Goal: Task Accomplishment & Management: Use online tool/utility

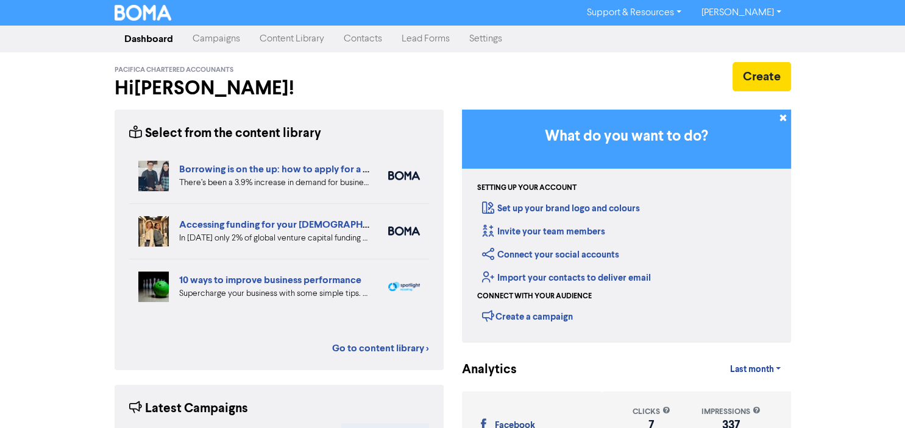
click at [284, 44] on link "Content Library" at bounding box center [292, 39] width 84 height 24
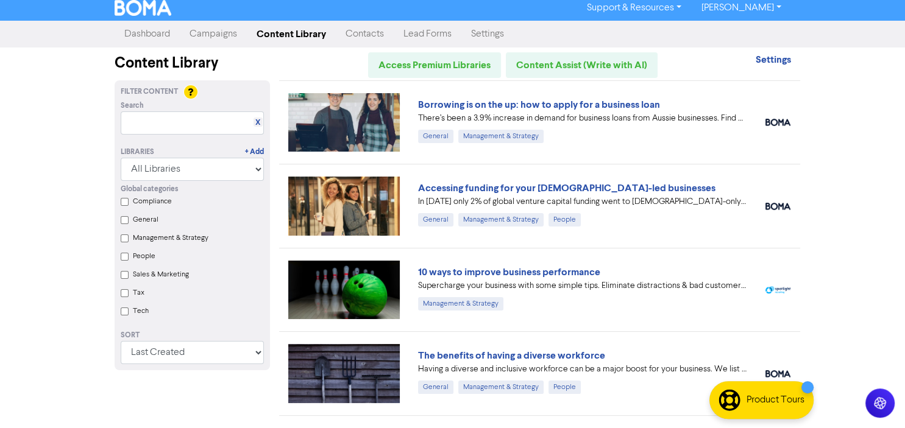
scroll to position [6, 0]
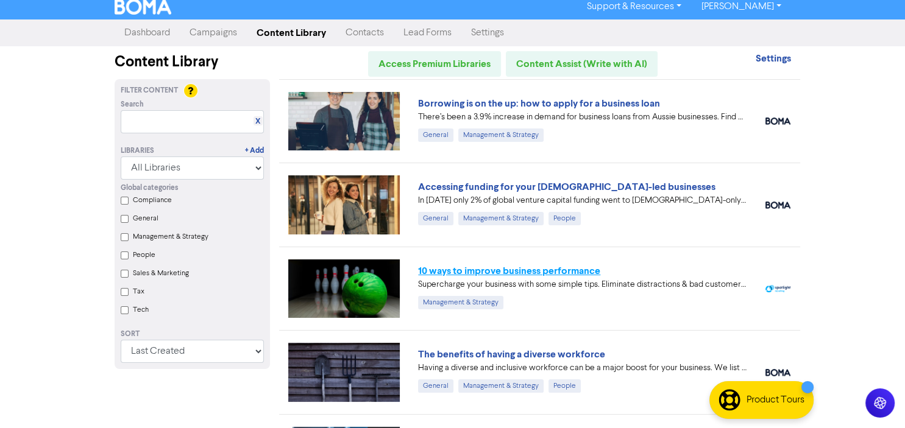
click at [471, 270] on link "10 ways to improve business performance" at bounding box center [509, 271] width 182 height 12
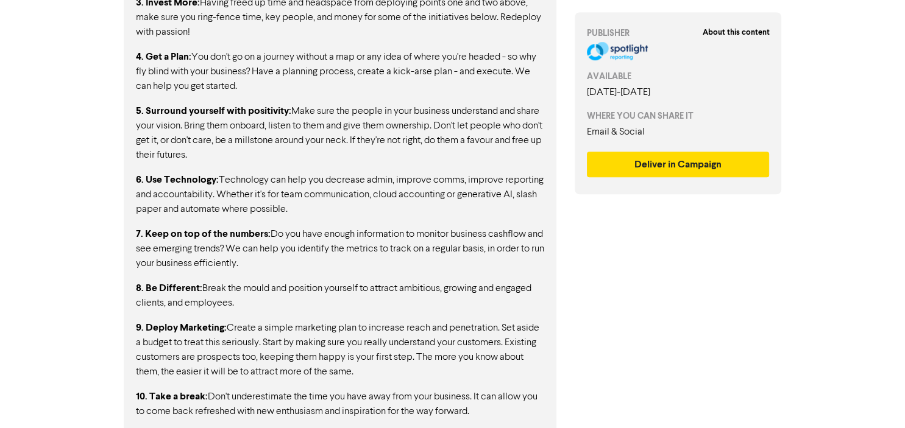
scroll to position [903, 0]
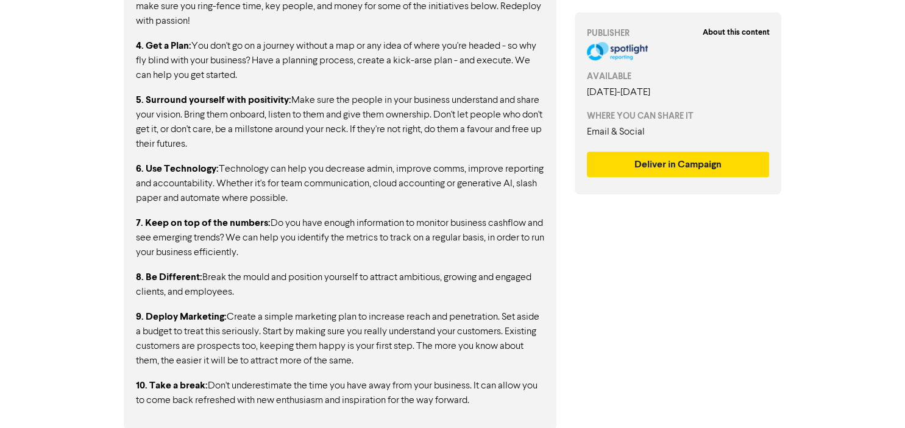
click at [476, 403] on p "10. Take a break: Don't underestimate the time you have away from your business…" at bounding box center [340, 393] width 408 height 30
drag, startPoint x: 479, startPoint y: 403, endPoint x: 271, endPoint y: 106, distance: 362.1
click at [271, 106] on div "Here are ten ways to make sure that you continue to drive through each business…" at bounding box center [340, 115] width 408 height 586
click at [196, 74] on p "4. Get a Plan: You don't go on a journey without a map or any idea of where you…" at bounding box center [340, 60] width 408 height 44
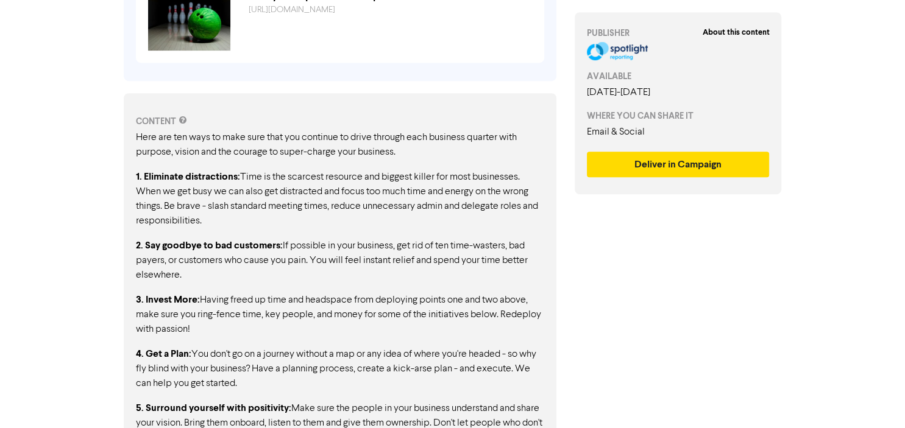
scroll to position [588, 0]
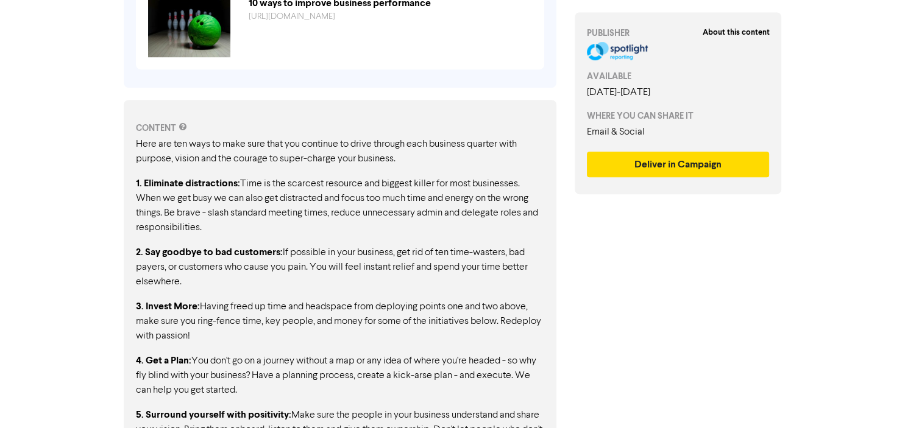
click at [138, 143] on p "Here are ten ways to make sure that you continue to drive through each business…" at bounding box center [340, 151] width 408 height 29
drag, startPoint x: 138, startPoint y: 143, endPoint x: 359, endPoint y: 353, distance: 304.6
click at [359, 353] on div "Here are ten ways to make sure that you continue to drive through each business…" at bounding box center [340, 430] width 408 height 586
click at [292, 297] on div "Here are ten ways to make sure that you continue to drive through each business…" at bounding box center [340, 430] width 408 height 586
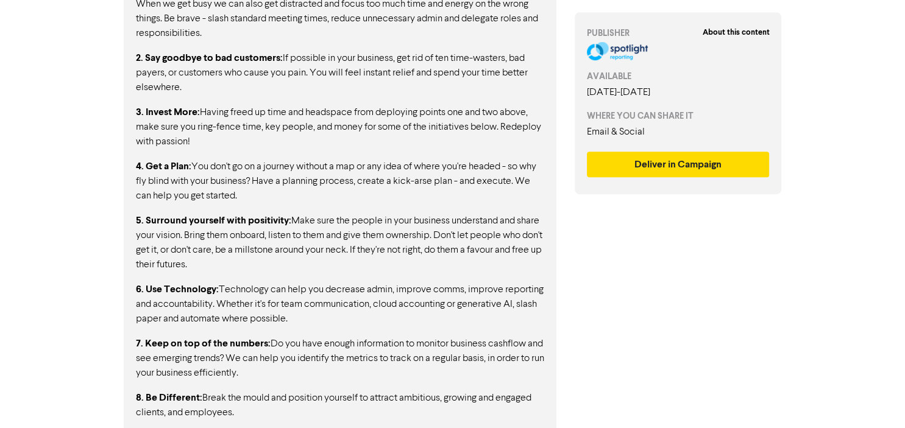
scroll to position [903, 0]
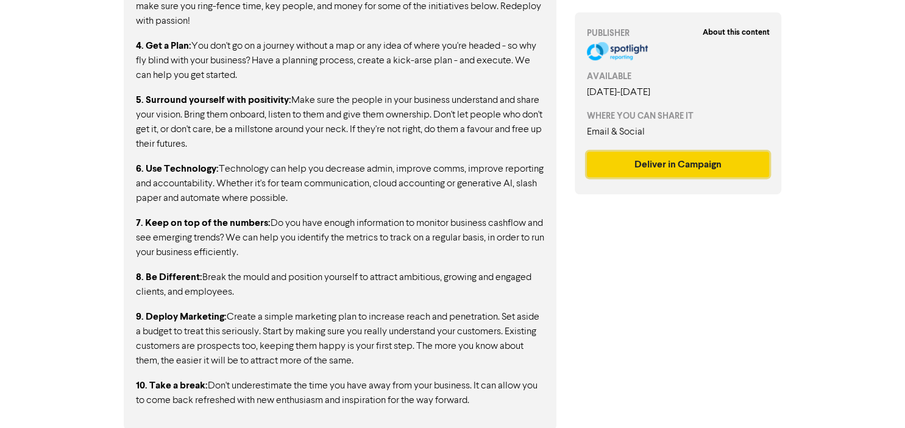
click at [682, 167] on button "Deliver in Campaign" at bounding box center [678, 165] width 183 height 26
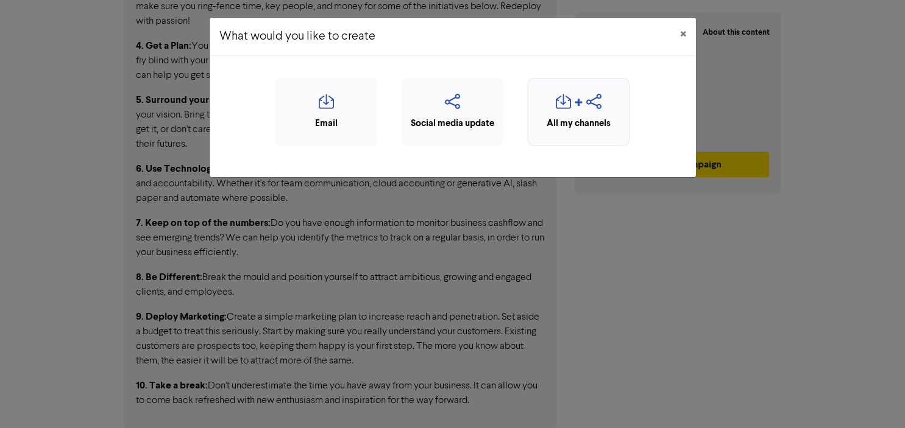
click at [569, 108] on icon "button" at bounding box center [563, 105] width 15 height 23
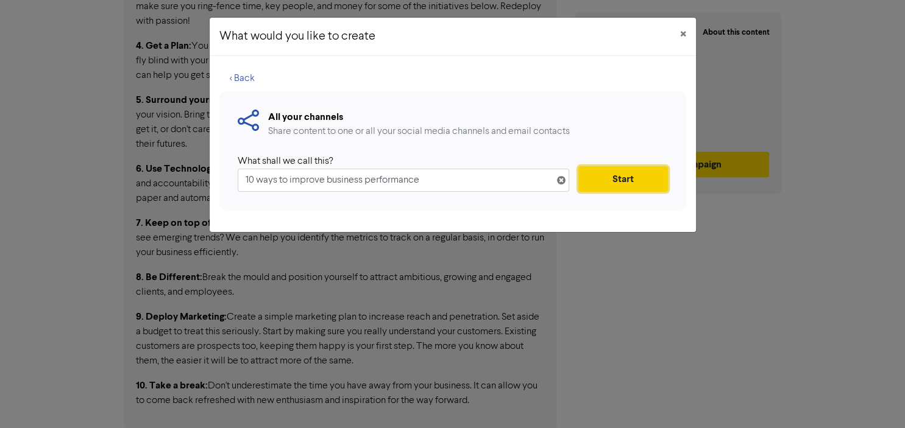
click at [606, 174] on button "Start" at bounding box center [622, 179] width 89 height 26
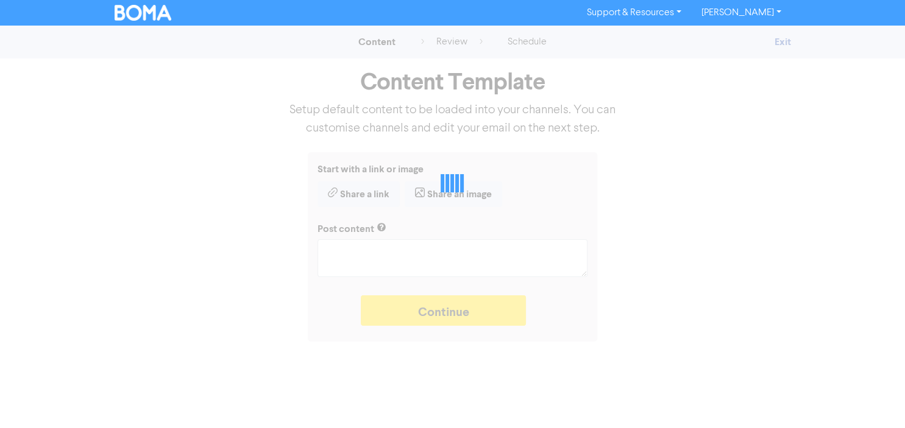
type textarea "x"
type textarea "Supercharge your business with some simple tips. Eliminate distractions & bad c…"
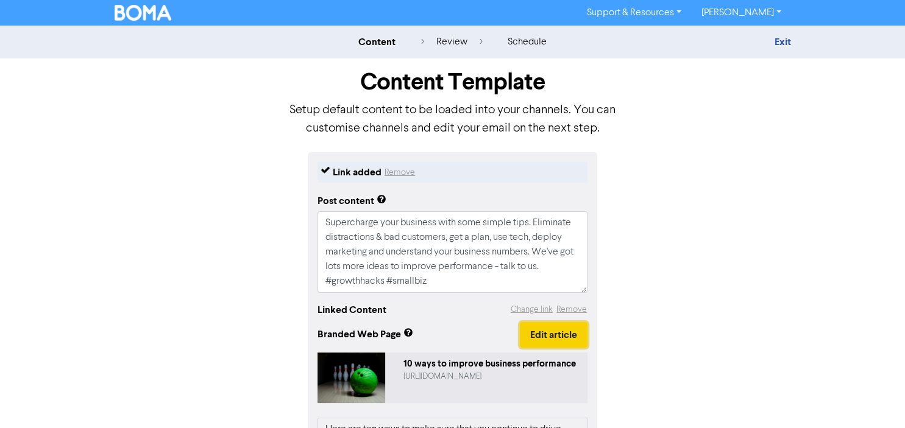
click at [552, 338] on button "Edit article" at bounding box center [554, 335] width 68 height 26
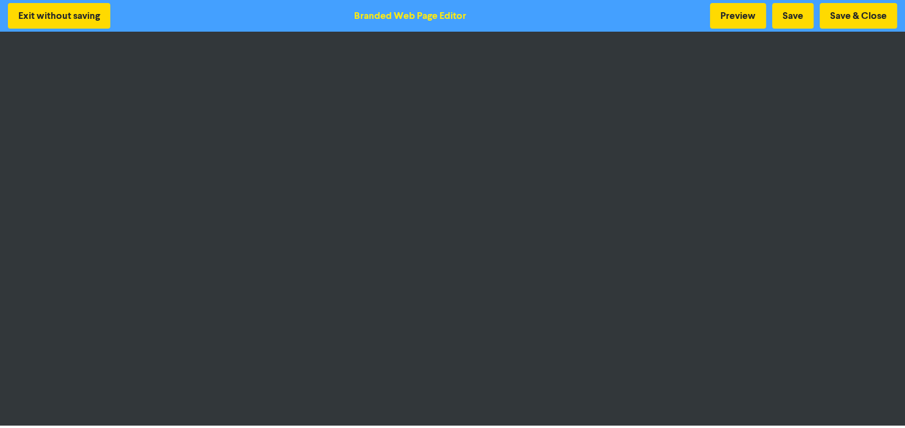
scroll to position [1, 0]
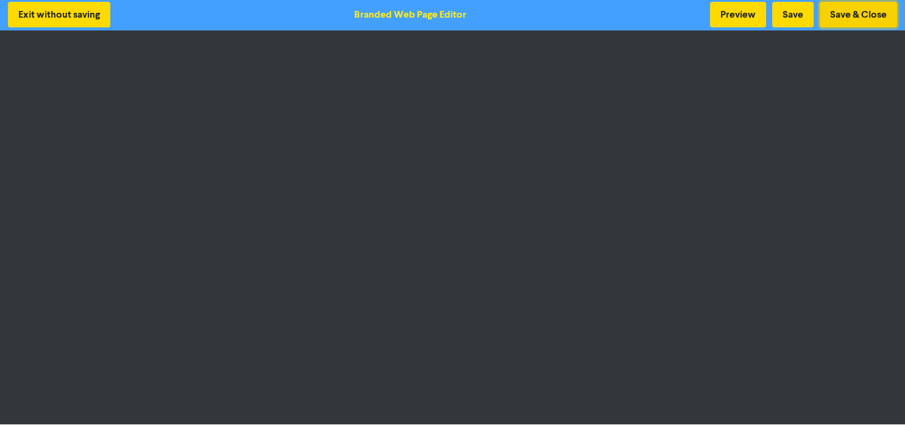
click at [849, 15] on button "Save & Close" at bounding box center [857, 15] width 77 height 26
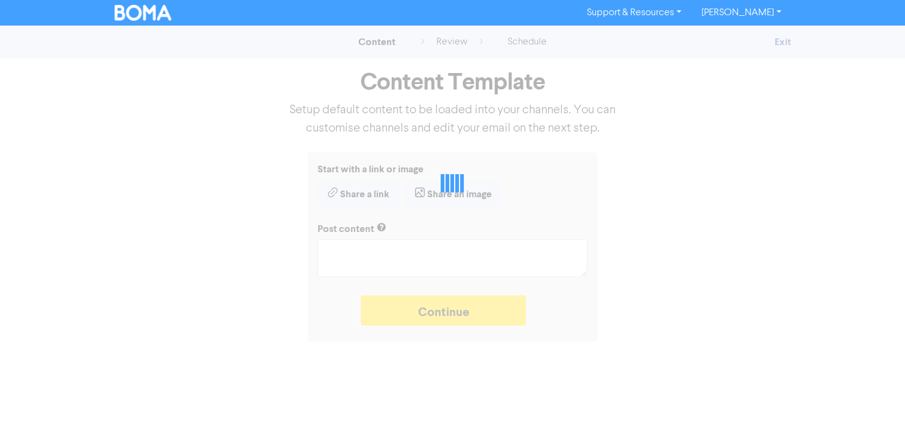
type textarea "x"
type textarea "Supercharge your business with some simple tips. Eliminate distractions & bad c…"
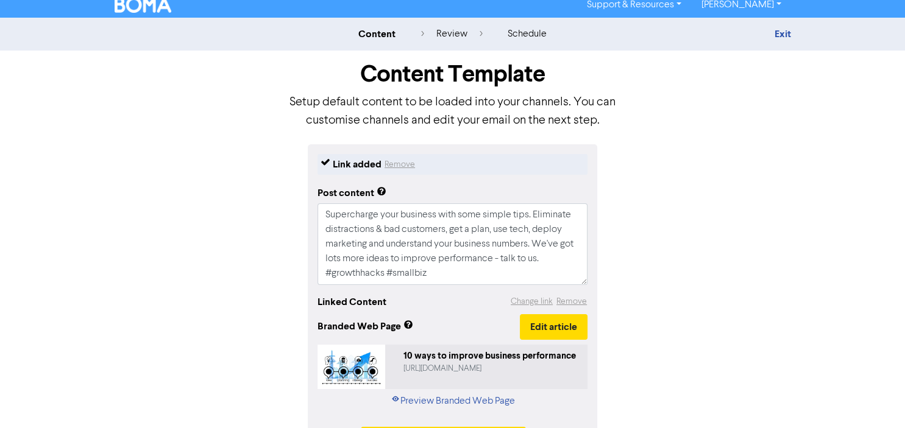
scroll to position [10, 0]
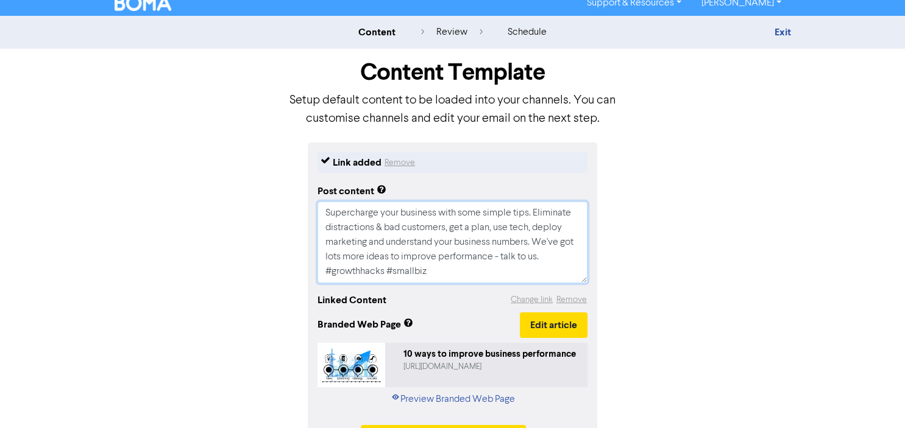
drag, startPoint x: 436, startPoint y: 275, endPoint x: 320, endPoint y: 211, distance: 132.2
click at [320, 211] on textarea "Supercharge your business with some simple tips. Eliminate distractions & bad c…" at bounding box center [452, 243] width 270 height 82
paste textarea "Ready to unlock more growth? Cut out distractions, focus on profitable customer…"
type textarea "x"
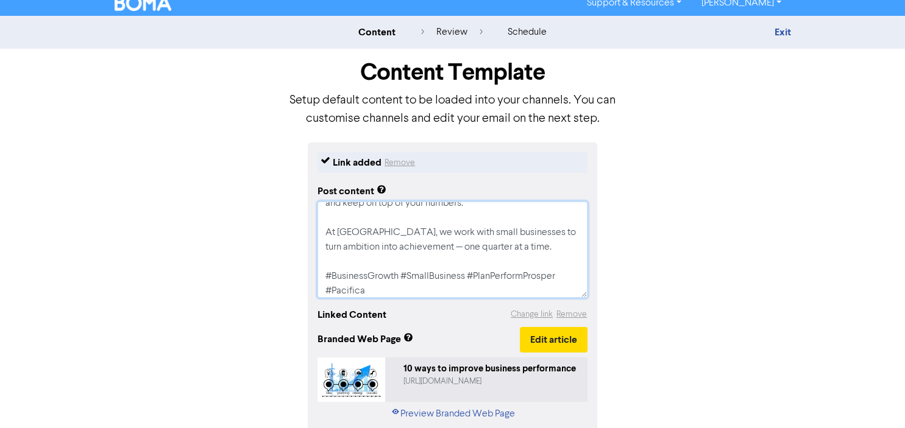
scroll to position [0, 0]
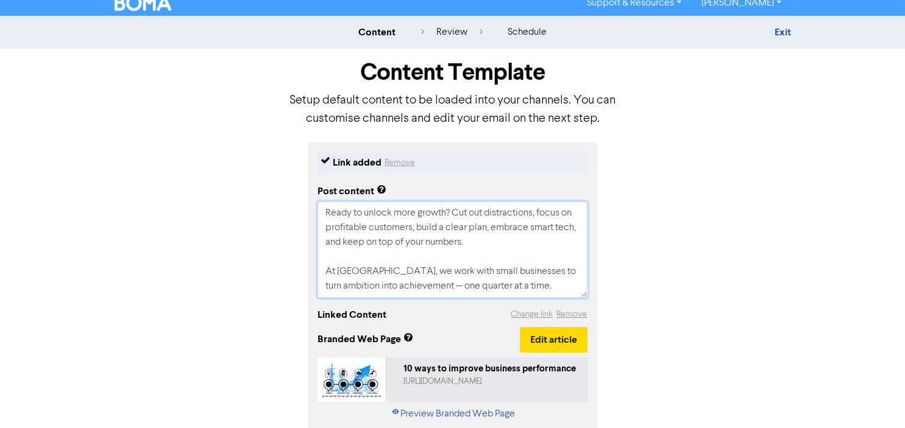
type textarea "Ready to unlock more growth? Cut out distractions, focus on profitable customer…"
drag, startPoint x: 325, startPoint y: 213, endPoint x: 500, endPoint y: 292, distance: 191.9
click at [500, 292] on textarea "Ready to unlock more growth? Cut out distractions, focus on profitable customer…" at bounding box center [452, 250] width 270 height 96
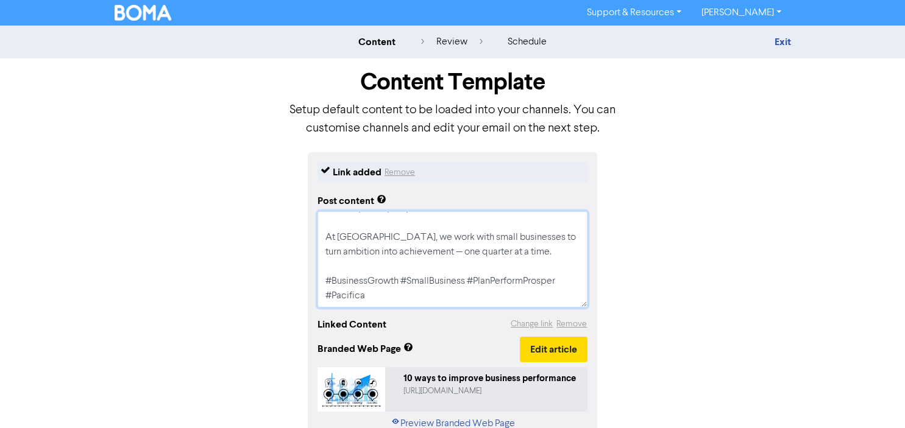
click at [383, 299] on textarea "Ready to unlock more growth? Cut out distractions, focus on profitable customer…" at bounding box center [452, 259] width 270 height 96
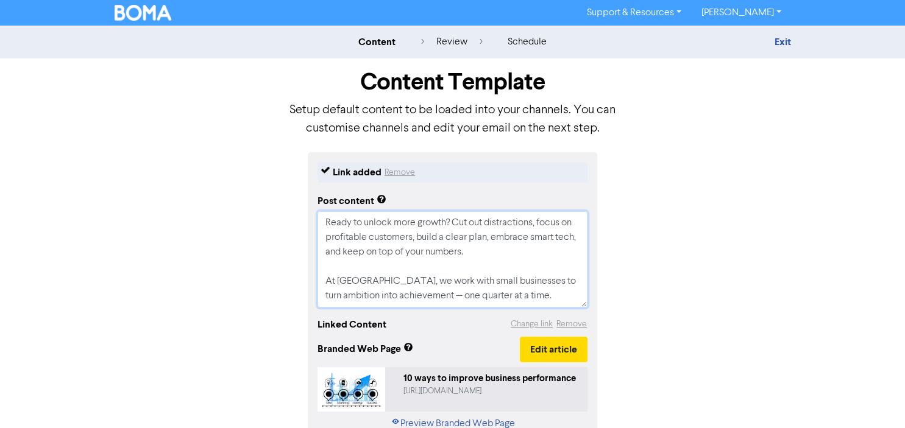
drag, startPoint x: 383, startPoint y: 299, endPoint x: 316, endPoint y: 214, distance: 108.0
click at [317, 214] on textarea "Ready to unlock more growth? Cut out distractions, focus on profitable customer…" at bounding box center [452, 259] width 270 height 96
paste textarea "make the next quarter your most successful yet? Start by defining the outcomes …"
type textarea "x"
type textarea "Ready to make the next quarter your most successful yet? Start by defining the …"
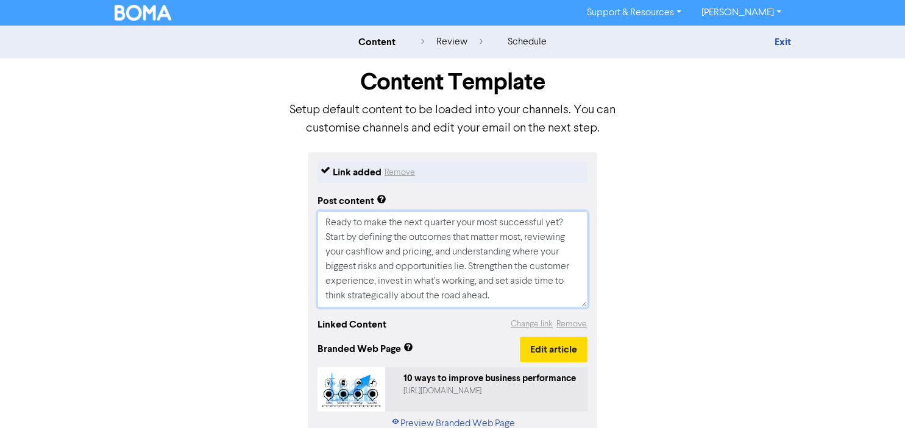
scroll to position [97, 0]
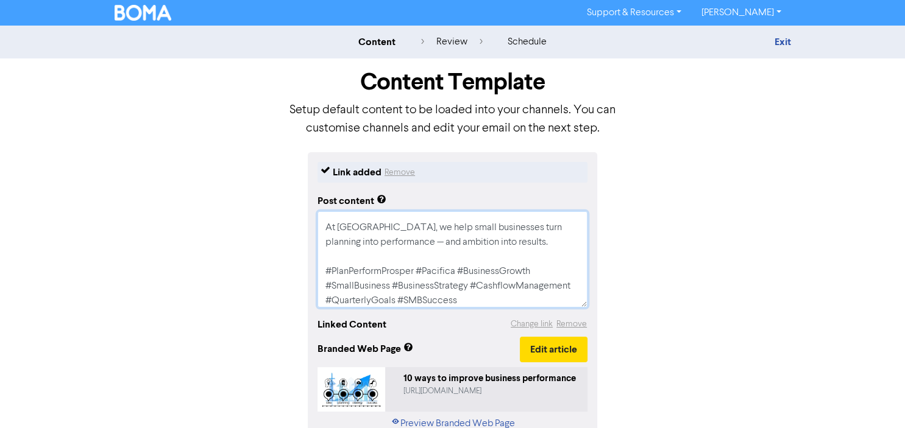
drag, startPoint x: 459, startPoint y: 300, endPoint x: 392, endPoint y: 291, distance: 68.2
click at [392, 291] on textarea "Ready to make the next quarter your most successful yet? Start by defining the …" at bounding box center [452, 259] width 270 height 96
type textarea "x"
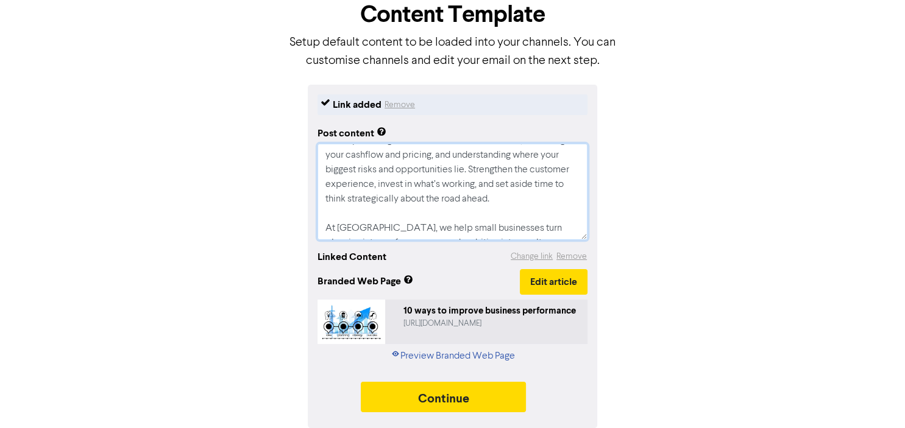
scroll to position [0, 0]
type textarea "Ready to make the next quarter your most successful yet? Start by defining the …"
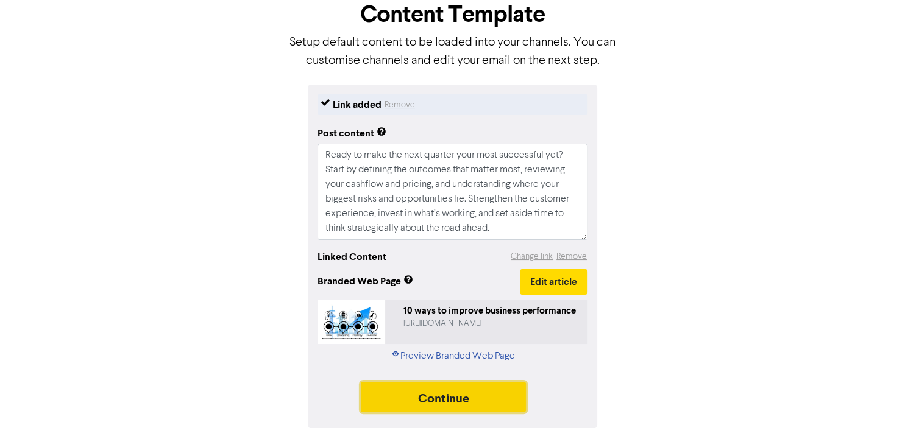
click at [440, 395] on button "Continue" at bounding box center [444, 397] width 166 height 30
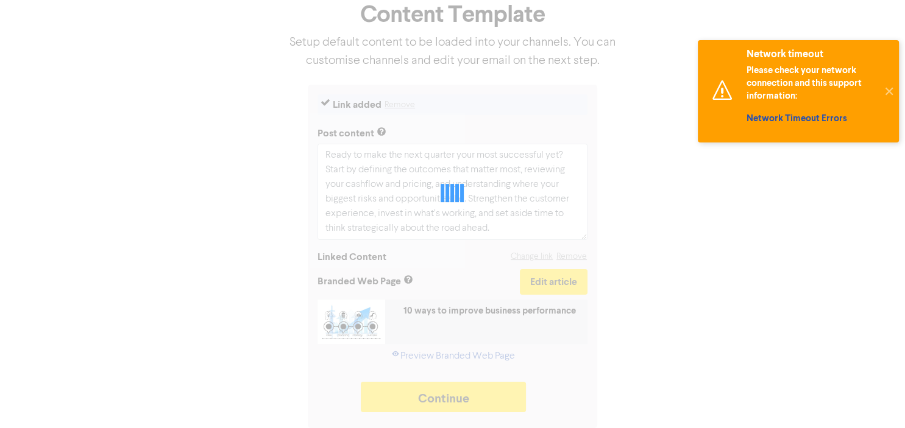
type textarea "x"
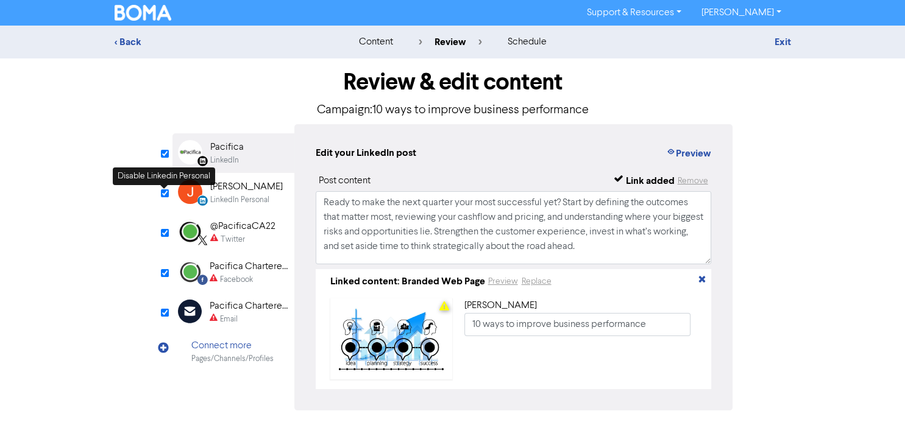
click at [162, 194] on input "checkbox" at bounding box center [165, 193] width 8 height 8
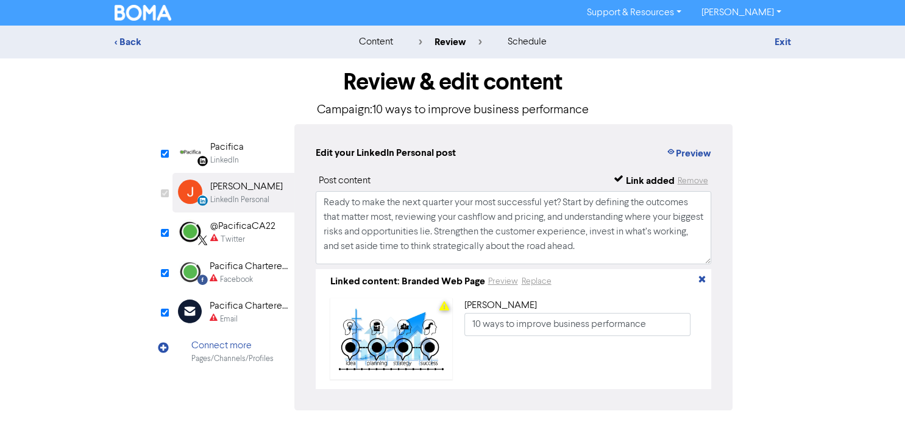
checkbox input "false"
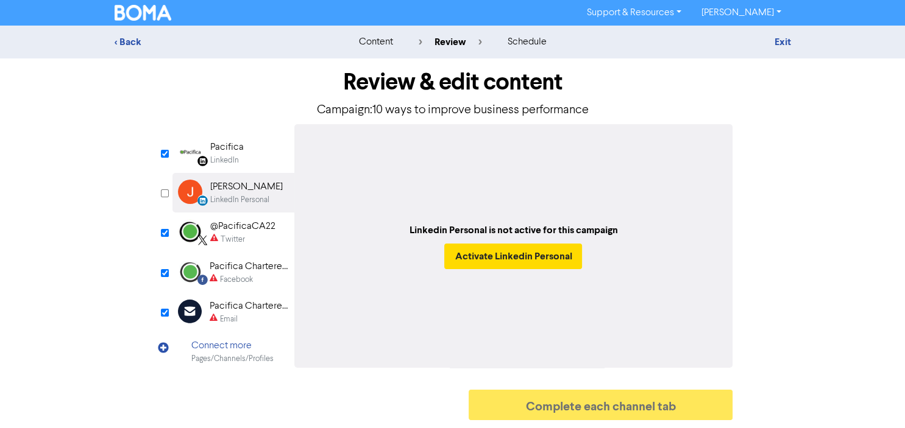
click at [230, 238] on div "Twitter" at bounding box center [233, 240] width 24 height 12
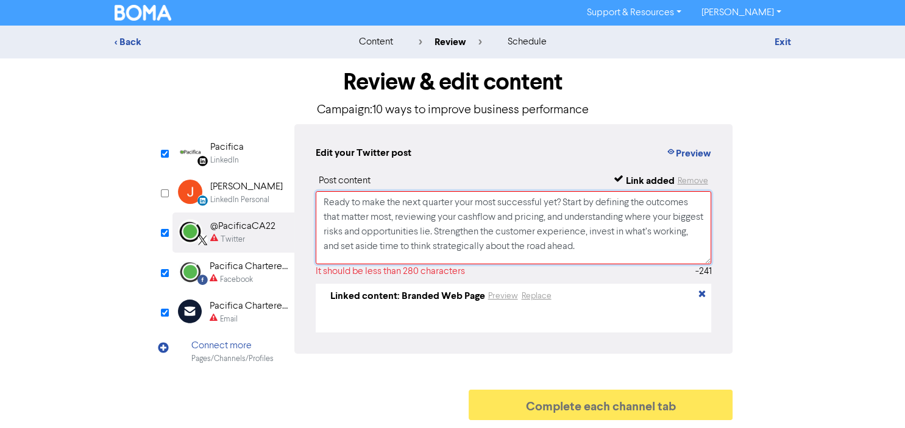
drag, startPoint x: 621, startPoint y: 250, endPoint x: 307, endPoint y: 201, distance: 318.1
click at [316, 201] on textarea "Ready to make the next quarter your most successful yet? Start by defining the …" at bounding box center [514, 227] width 396 height 73
paste textarea "best yet? Define the outcomes that matter, review cashflow and pricing, identif…"
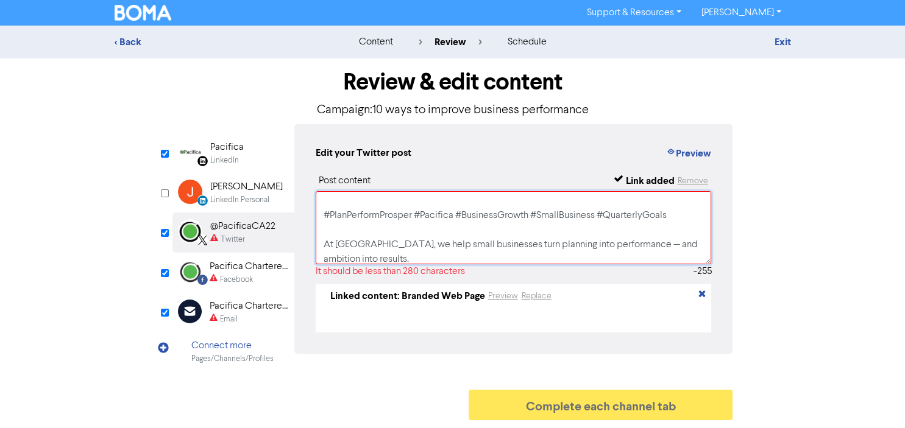
scroll to position [61, 0]
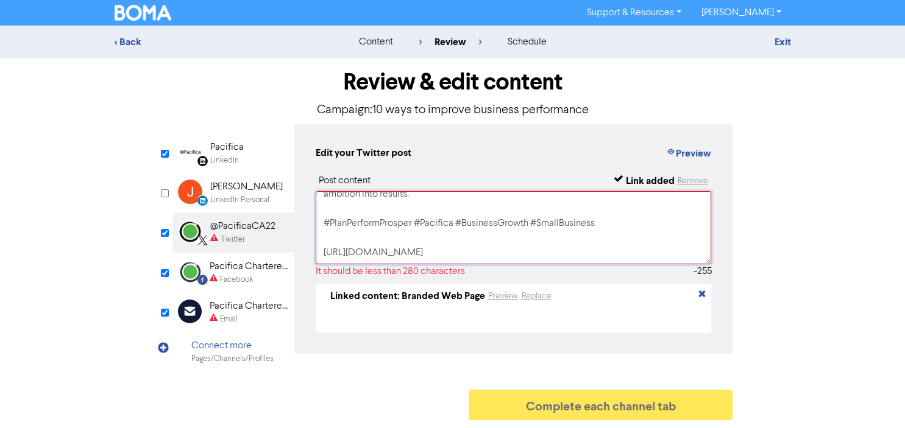
drag, startPoint x: 322, startPoint y: 244, endPoint x: 436, endPoint y: 303, distance: 128.3
click at [436, 264] on textarea "Ready to make the next quarter your best yet? Define the outcomes that matter, …" at bounding box center [514, 227] width 396 height 73
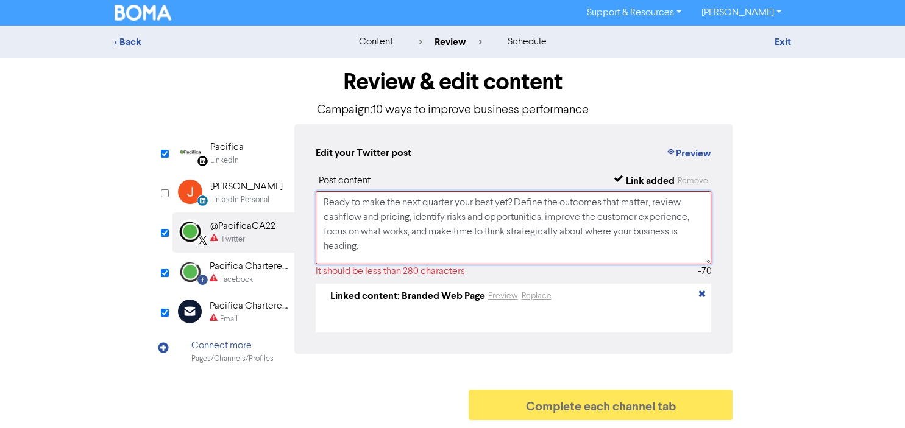
scroll to position [52, 0]
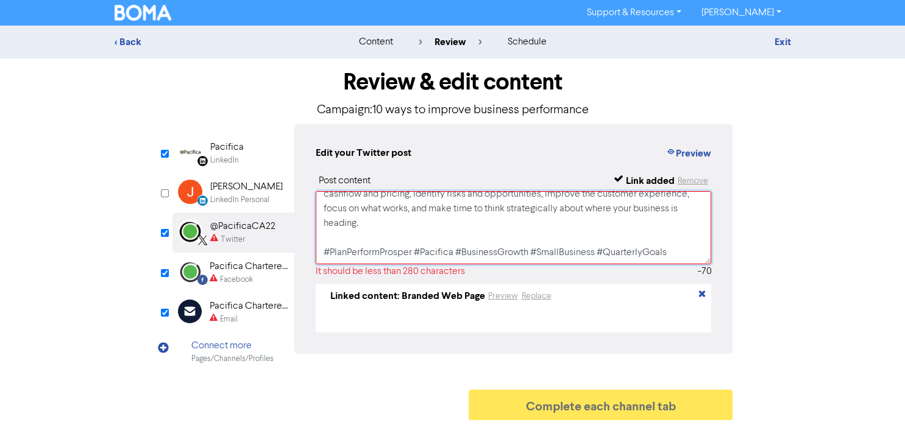
type textarea "Ready to make the next quarter your best yet? Define the outcomes that matter, …"
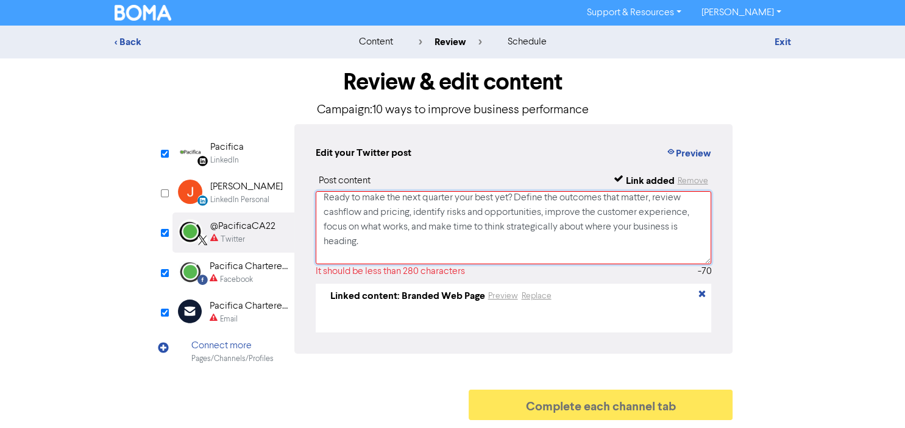
scroll to position [0, 0]
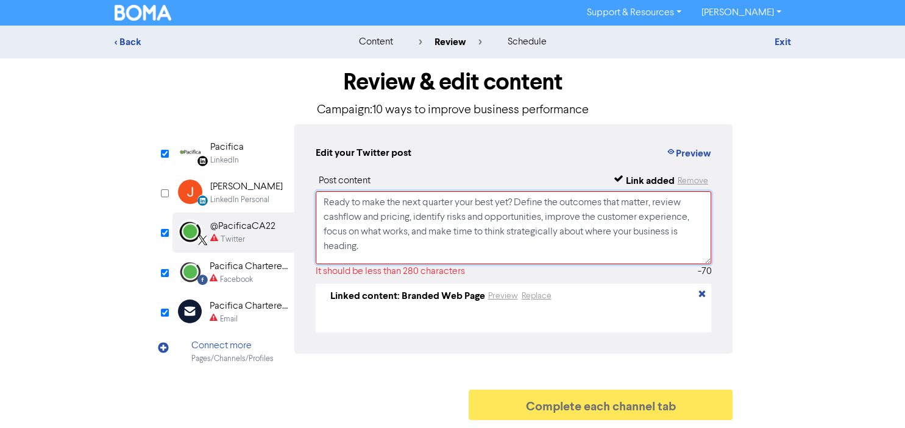
drag, startPoint x: 336, startPoint y: 259, endPoint x: 312, endPoint y: 171, distance: 91.9
click at [316, 191] on textarea "Ready to make the next quarter your best yet? Define the outcomes that matter, …" at bounding box center [514, 227] width 396 height 73
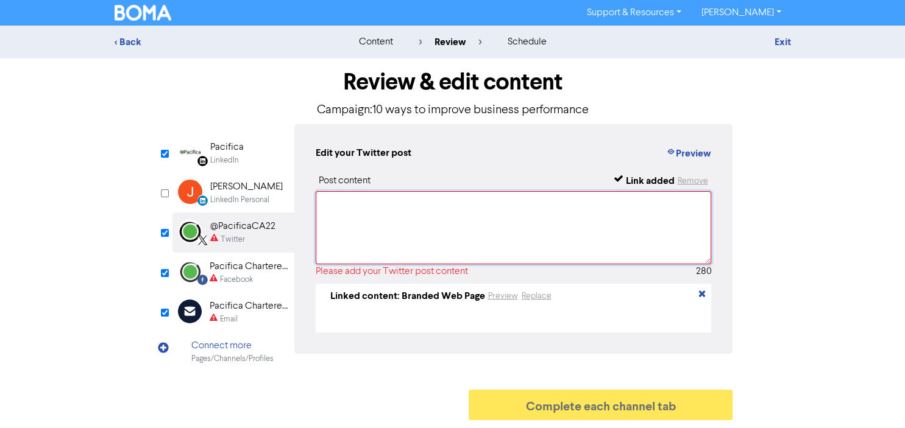
paste textarea "Ready to make the next quarter your best yet? Define the outcomes that matter, …"
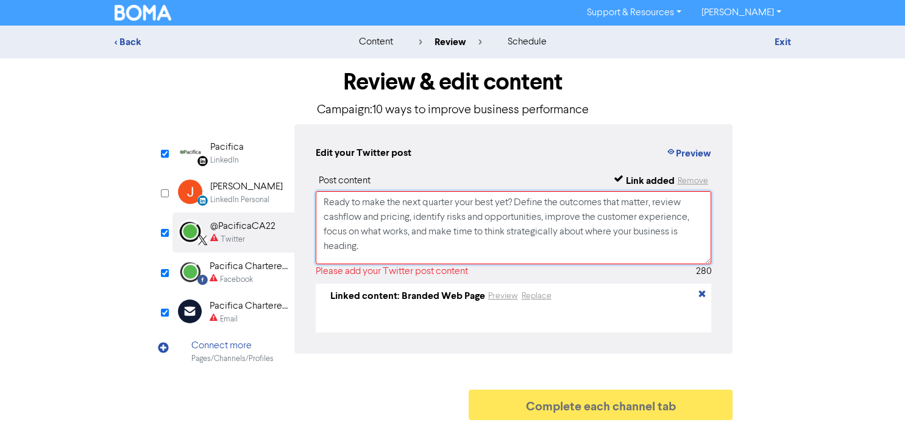
scroll to position [18, 0]
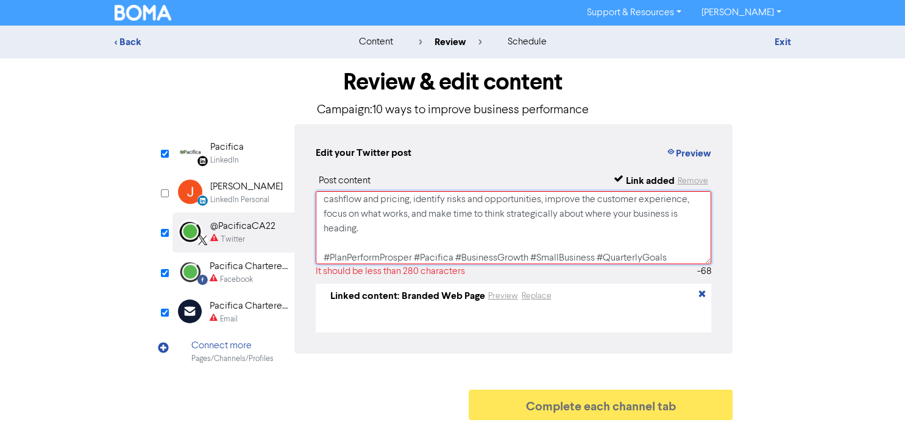
drag, startPoint x: 415, startPoint y: 262, endPoint x: 704, endPoint y: 261, distance: 288.1
click at [704, 261] on textarea "Ready to make the next quarter your best yet? Define the outcomes that matter, …" at bounding box center [514, 227] width 396 height 73
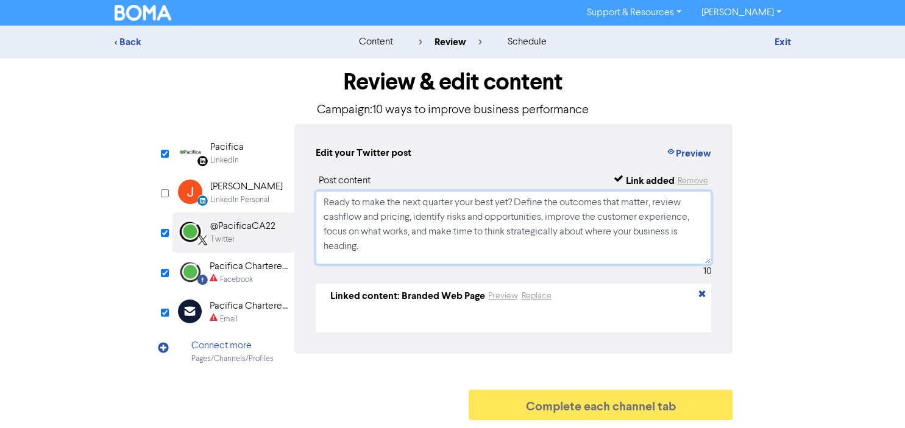
scroll to position [0, 0]
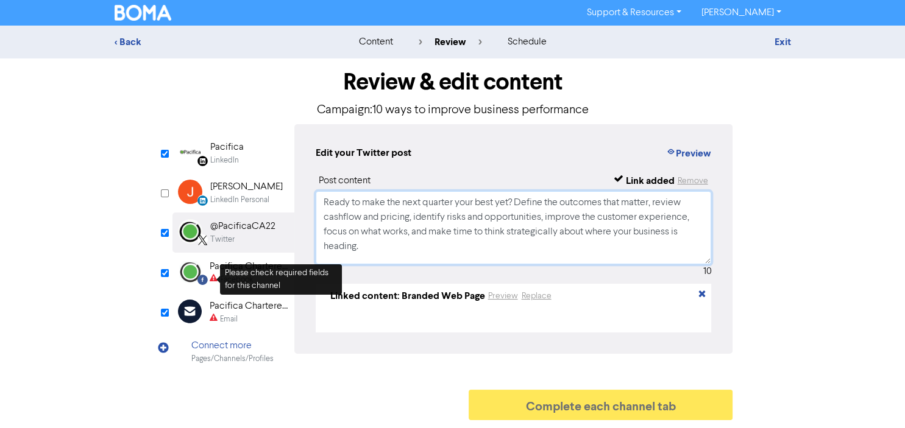
type textarea "Ready to make the next quarter your best yet? Define the outcomes that matter, …"
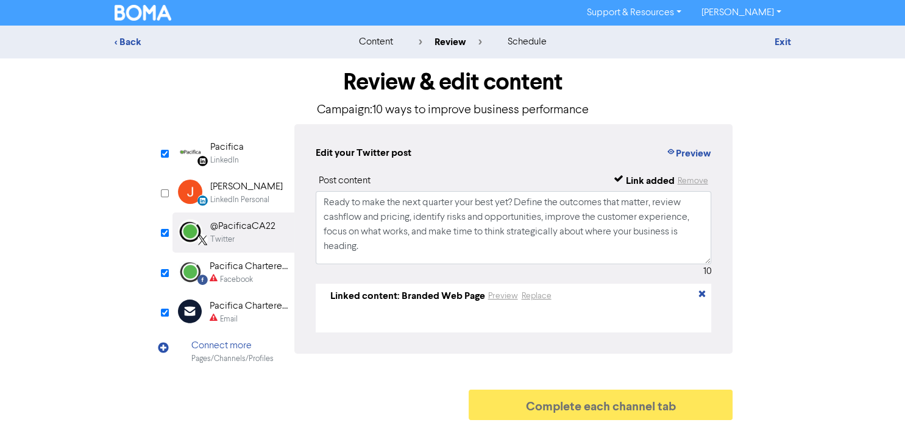
click at [240, 276] on div "Facebook" at bounding box center [236, 280] width 33 height 12
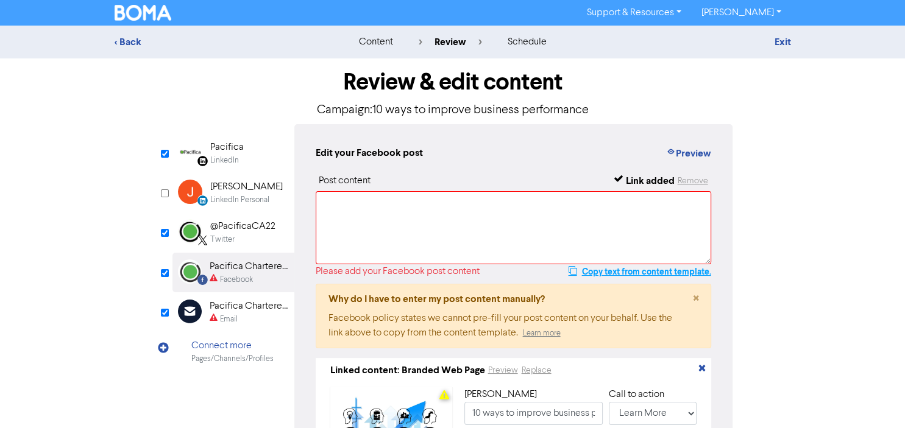
click at [606, 272] on button "Copy text from content template." at bounding box center [639, 271] width 144 height 15
click at [499, 221] on textarea at bounding box center [514, 227] width 396 height 73
paste textarea "Ready to make the next quarter your most successful yet? Start by defining the …"
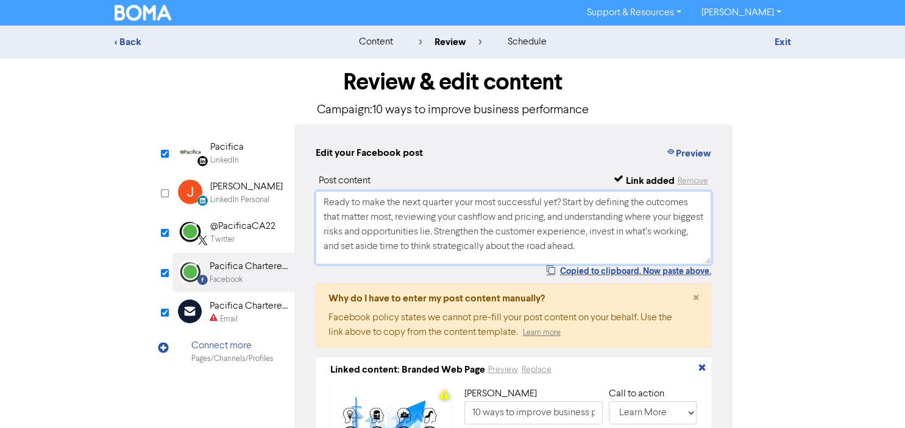
scroll to position [62, 0]
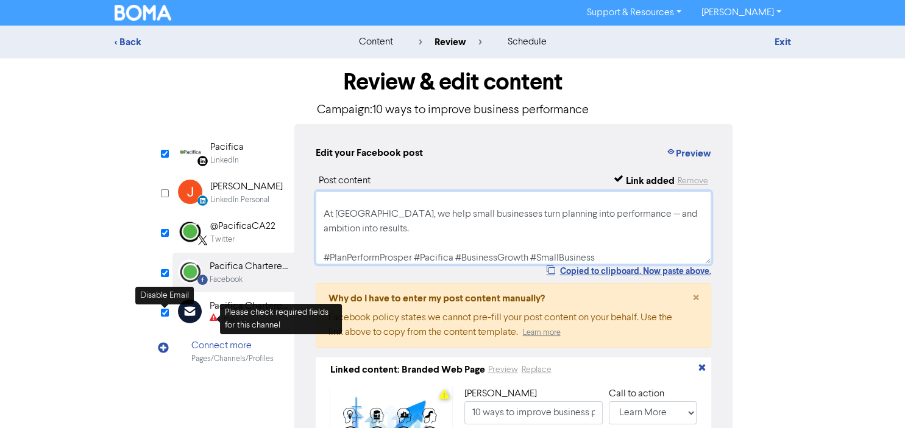
type textarea "Ready to make the next quarter your most successful yet? Start by defining the …"
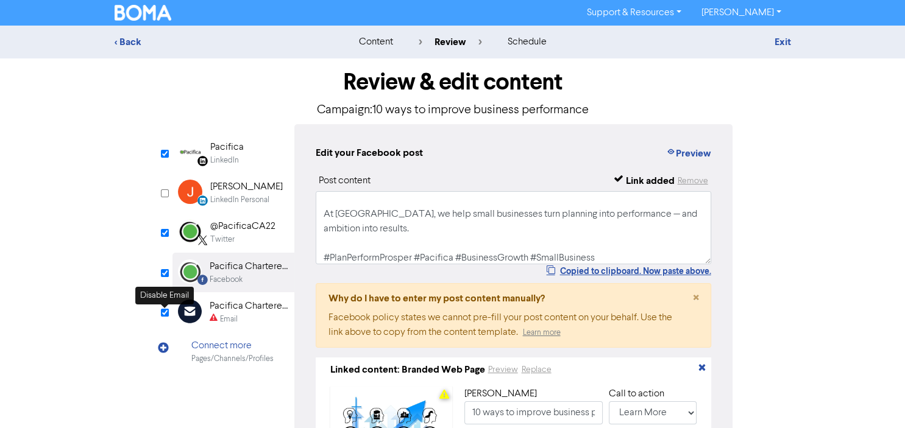
click at [166, 314] on input "checkbox" at bounding box center [165, 313] width 8 height 8
checkbox input "true"
type input "Ready to make the next quarter your most successful yet? Start by defining the …"
checkbox input "false"
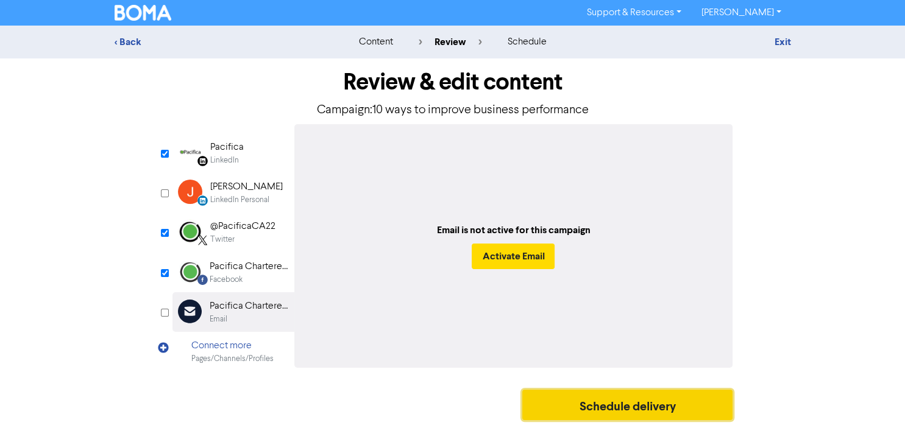
click at [615, 414] on button "Schedule delivery" at bounding box center [627, 405] width 211 height 30
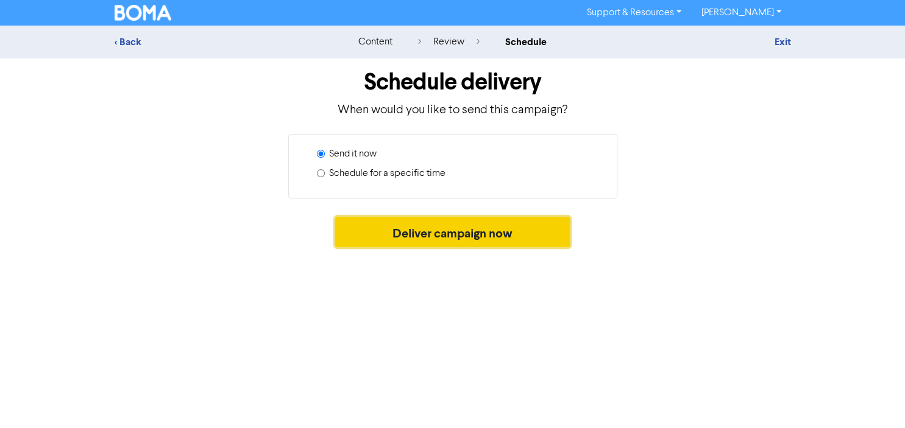
click at [506, 228] on button "Deliver campaign now" at bounding box center [452, 232] width 235 height 30
